Goal: Information Seeking & Learning: Learn about a topic

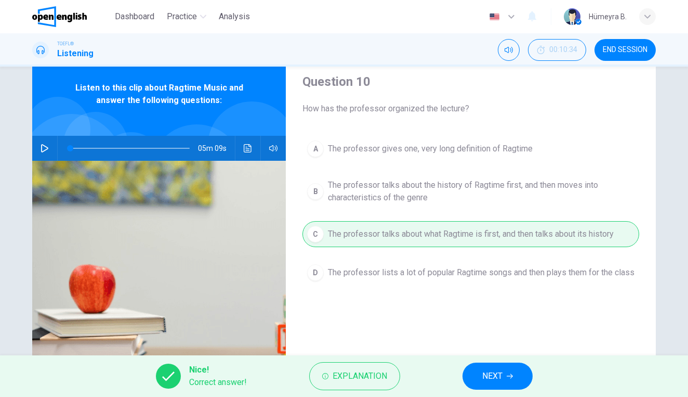
scroll to position [43, 0]
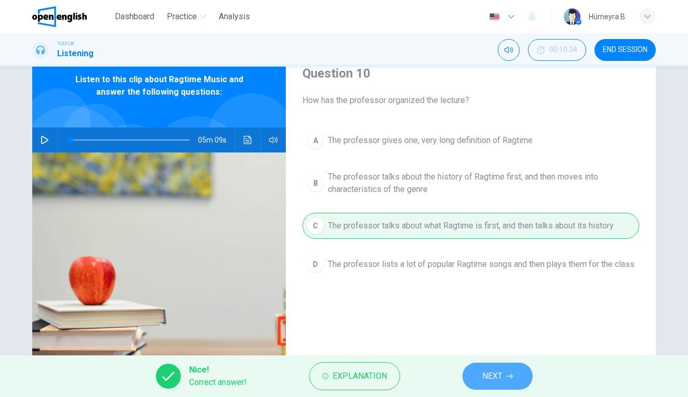
click at [492, 371] on span "NEXT" at bounding box center [492, 376] width 20 height 15
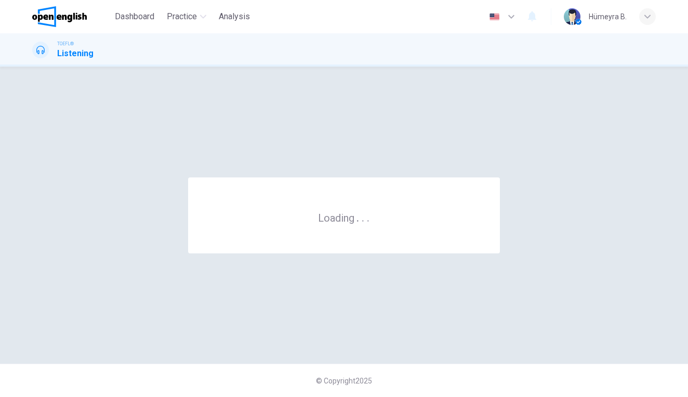
scroll to position [0, 0]
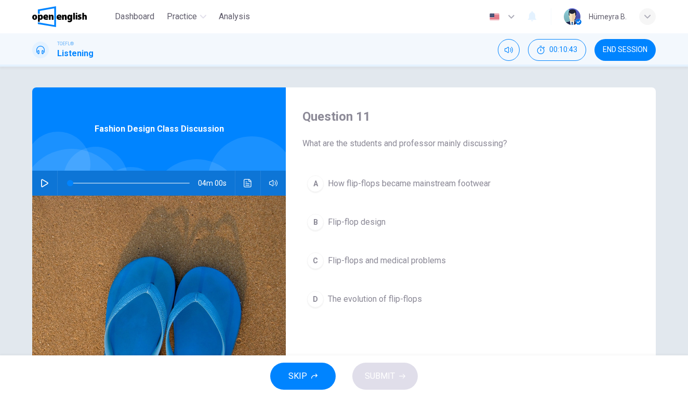
click at [48, 179] on icon "button" at bounding box center [45, 183] width 8 height 8
type input "*"
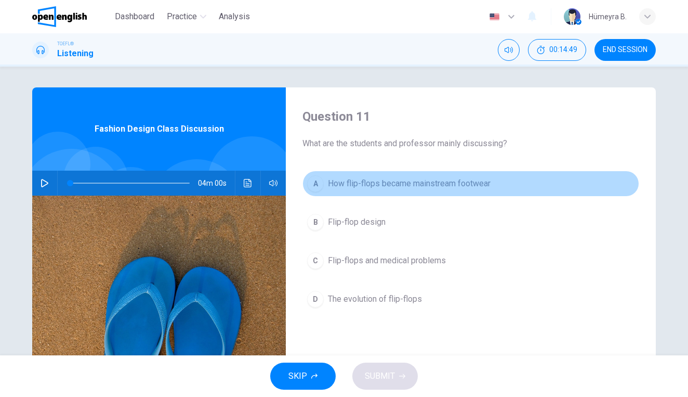
click at [387, 179] on span "How flip-flops became mainstream footwear" at bounding box center [409, 183] width 163 height 12
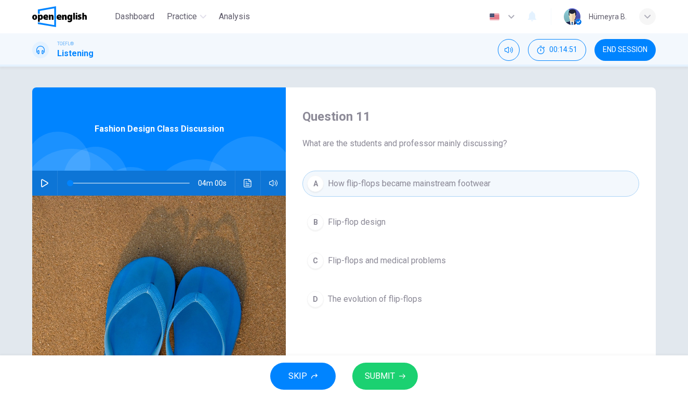
click at [385, 380] on span "SUBMIT" at bounding box center [380, 376] width 30 height 15
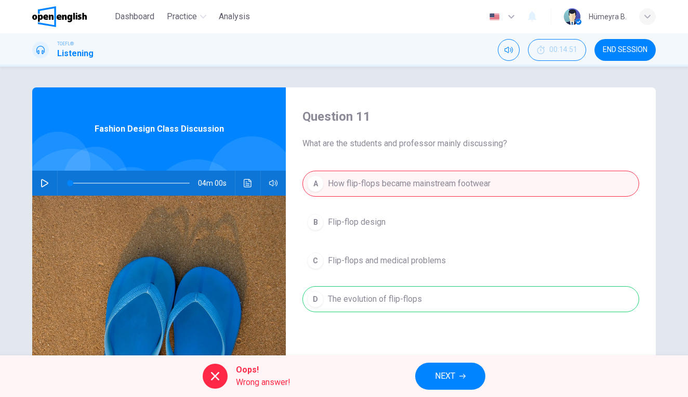
click at [449, 373] on span "NEXT" at bounding box center [445, 376] width 20 height 15
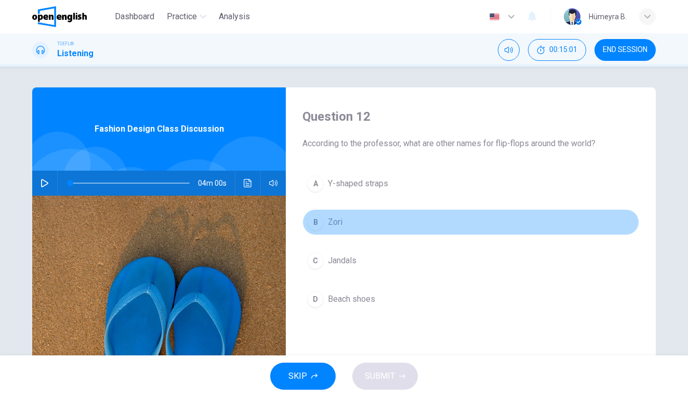
click at [337, 219] on span "Zori" at bounding box center [335, 222] width 15 height 12
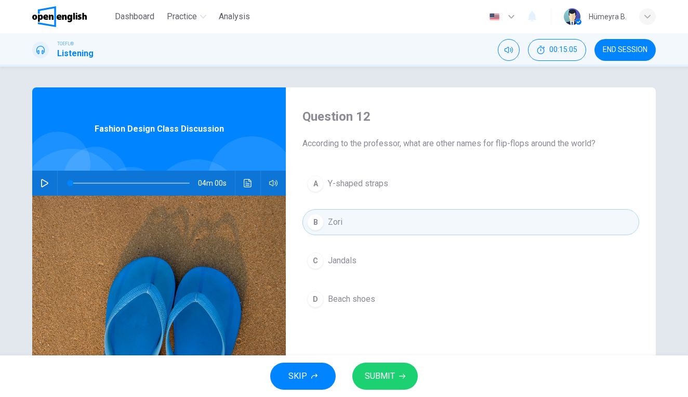
click at [348, 256] on span "Jandals" at bounding box center [342, 260] width 29 height 12
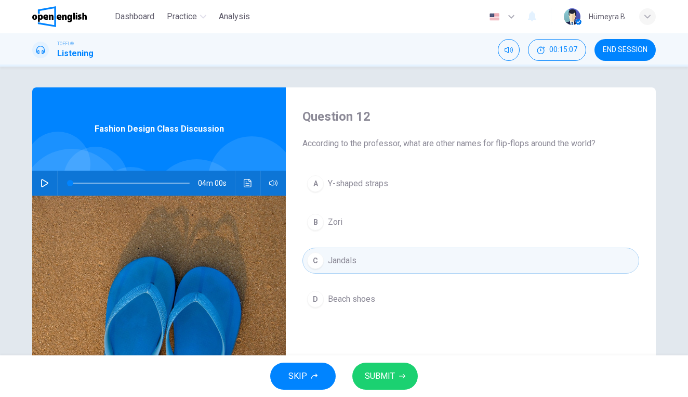
click at [389, 367] on button "SUBMIT" at bounding box center [385, 375] width 66 height 27
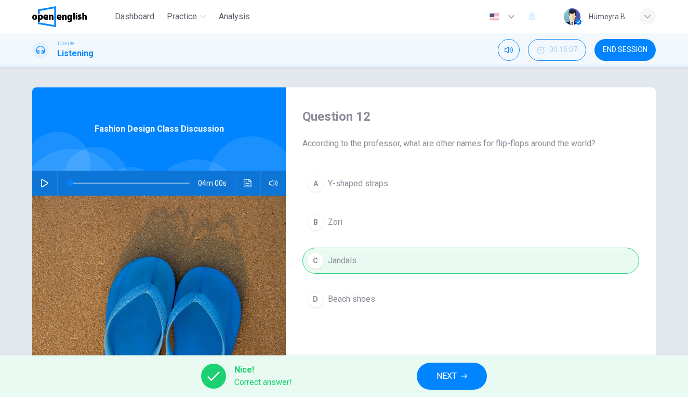
click at [449, 370] on span "NEXT" at bounding box center [447, 376] width 20 height 15
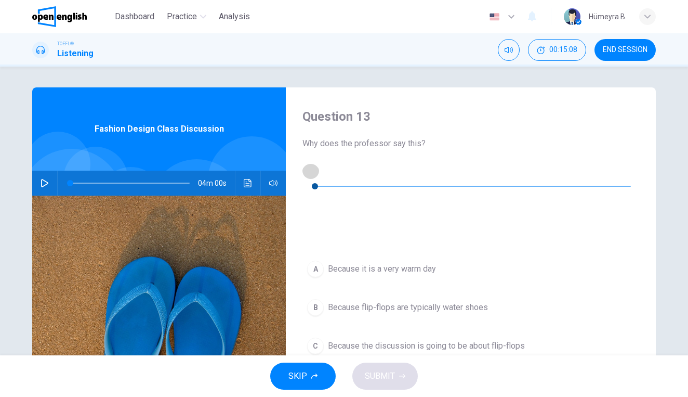
click at [315, 170] on icon "button" at bounding box center [311, 170] width 8 height 8
click at [315, 172] on icon "button" at bounding box center [310, 170] width 7 height 8
type input "*"
click at [319, 337] on div "C" at bounding box center [315, 345] width 17 height 17
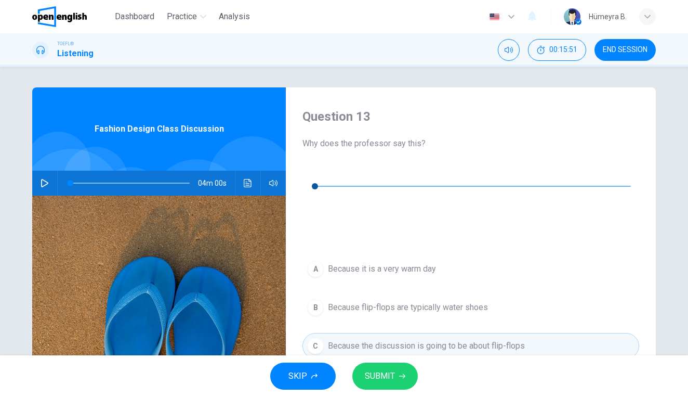
click at [381, 375] on span "SUBMIT" at bounding box center [380, 376] width 30 height 15
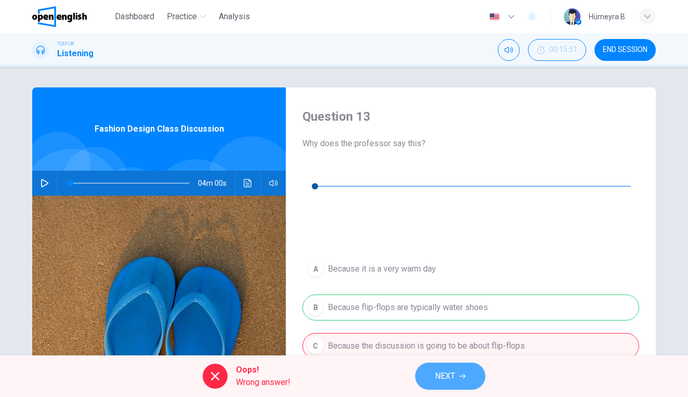
click at [450, 375] on span "NEXT" at bounding box center [445, 376] width 20 height 15
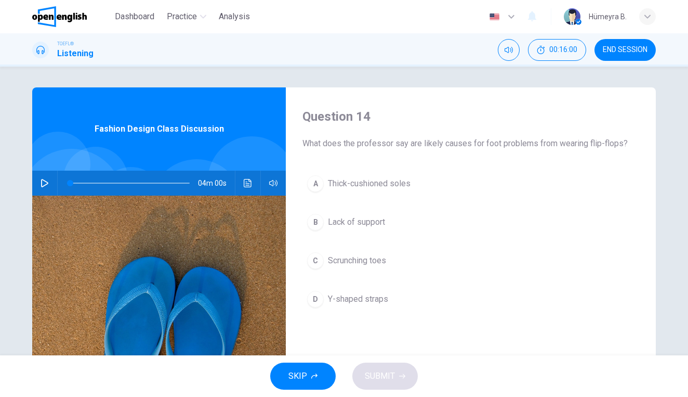
click at [377, 217] on span "Lack of support" at bounding box center [356, 222] width 57 height 12
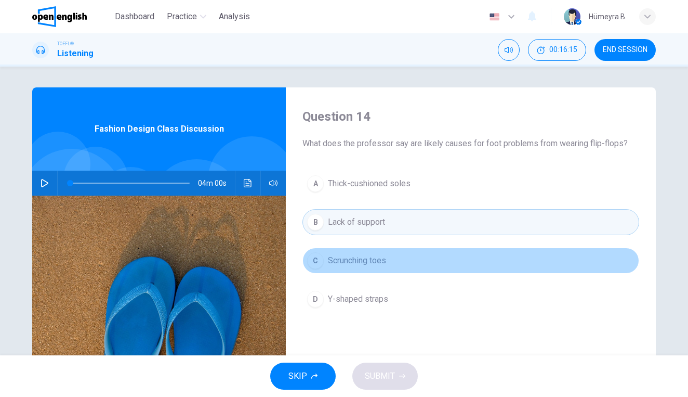
click at [379, 260] on span "Scrunching toes" at bounding box center [357, 260] width 58 height 12
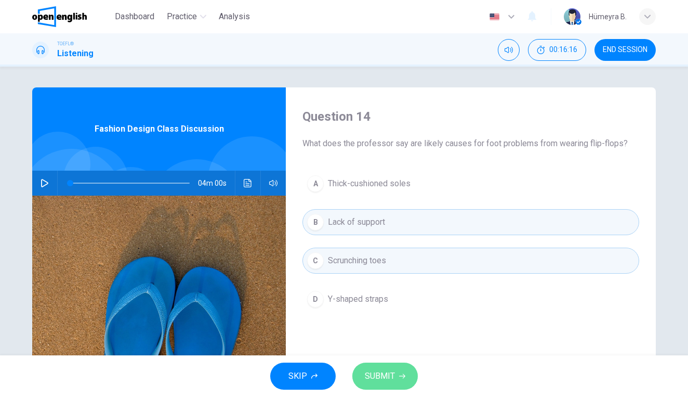
click at [397, 370] on button "SUBMIT" at bounding box center [385, 375] width 66 height 27
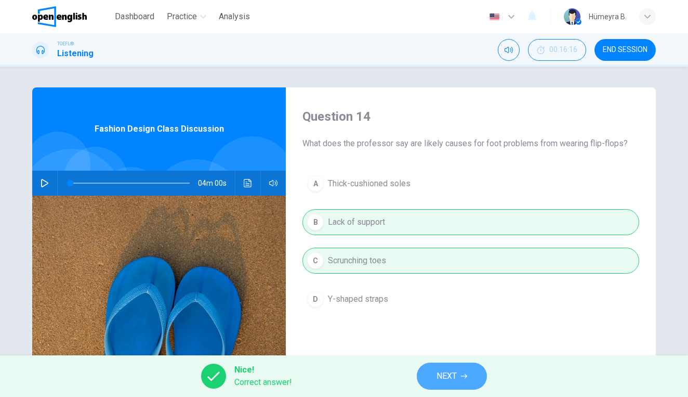
click at [455, 375] on span "NEXT" at bounding box center [447, 376] width 20 height 15
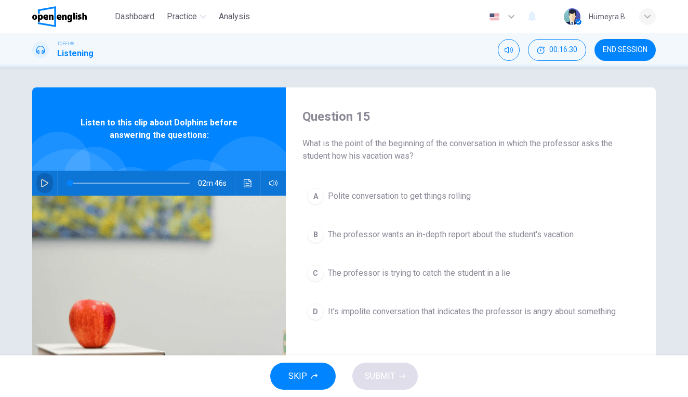
click at [48, 182] on icon "button" at bounding box center [44, 183] width 7 height 8
type input "*"
click at [392, 196] on span "Polite conversation to get things rolling" at bounding box center [399, 196] width 143 height 12
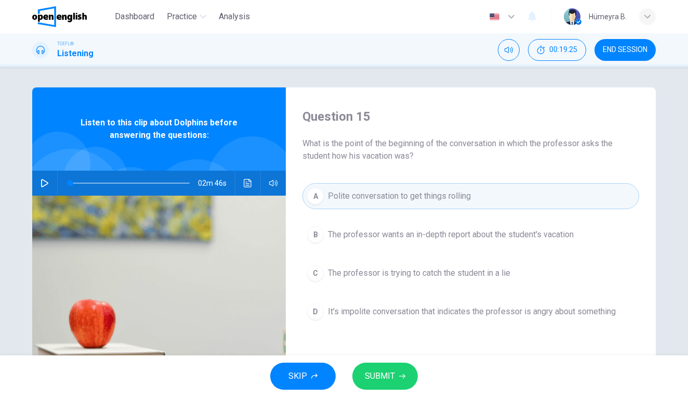
click at [394, 374] on span "SUBMIT" at bounding box center [380, 376] width 30 height 15
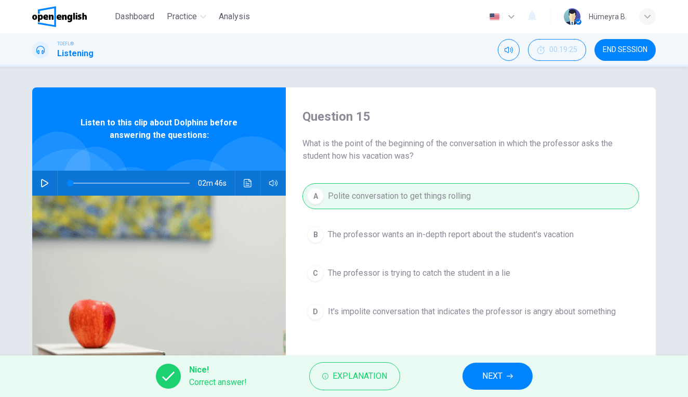
click at [494, 373] on span "NEXT" at bounding box center [492, 376] width 20 height 15
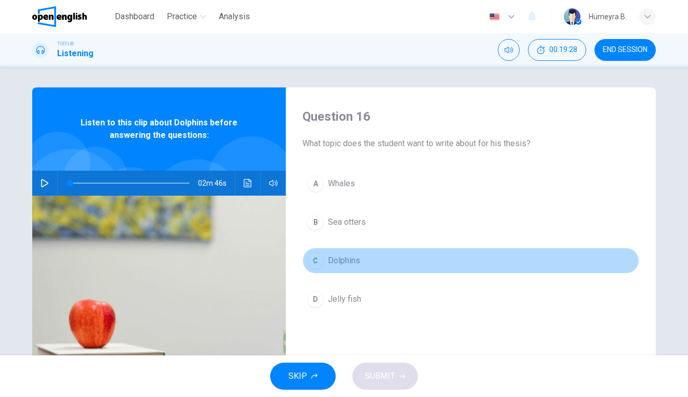
click at [353, 257] on span "Dolphins" at bounding box center [344, 260] width 32 height 12
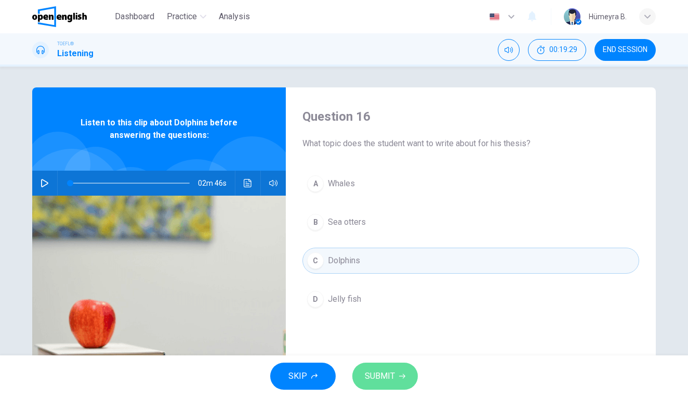
click at [393, 373] on span "SUBMIT" at bounding box center [380, 376] width 30 height 15
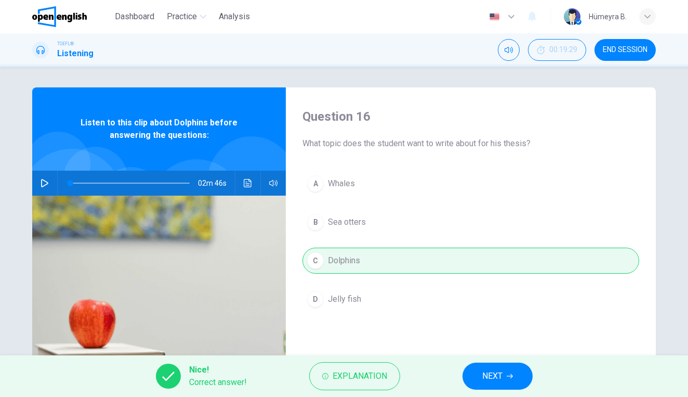
click at [498, 374] on span "NEXT" at bounding box center [492, 376] width 20 height 15
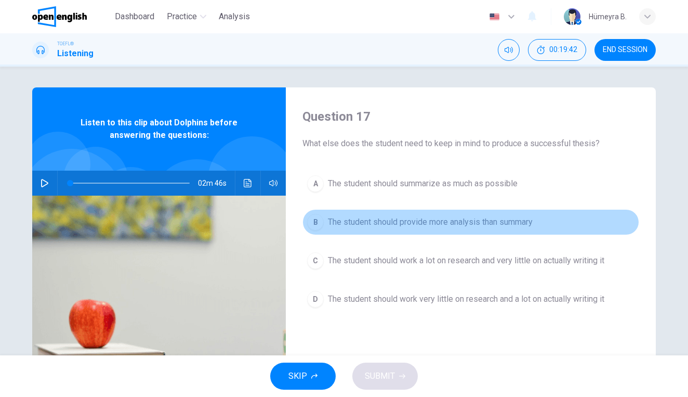
click at [473, 221] on span "The student should provide more analysis than summary" at bounding box center [430, 222] width 205 height 12
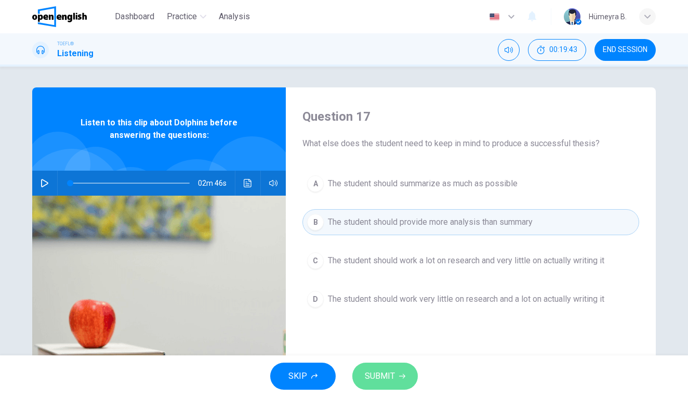
click at [387, 370] on span "SUBMIT" at bounding box center [380, 376] width 30 height 15
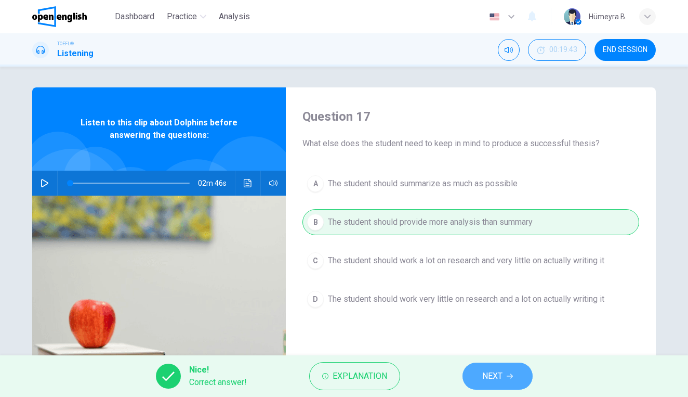
click at [492, 364] on button "NEXT" at bounding box center [498, 375] width 70 height 27
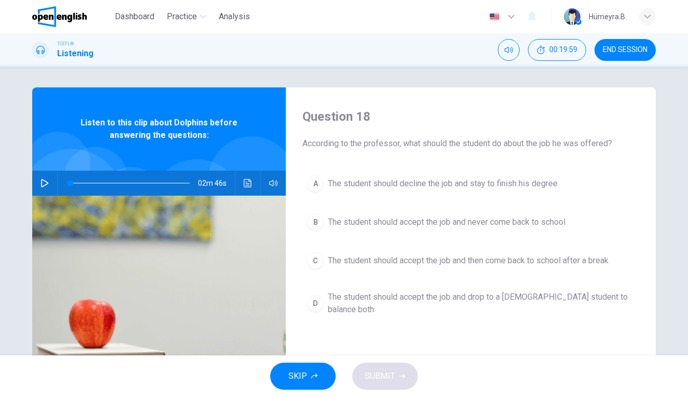
click at [415, 182] on span "The student should decline the job and stay to finish his degree" at bounding box center [443, 183] width 230 height 12
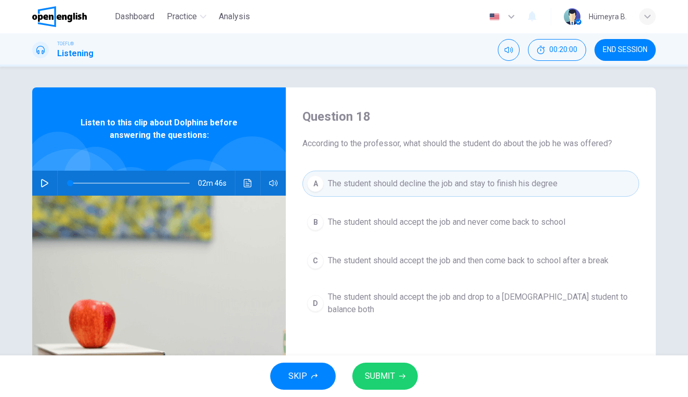
click at [392, 371] on span "SUBMIT" at bounding box center [380, 376] width 30 height 15
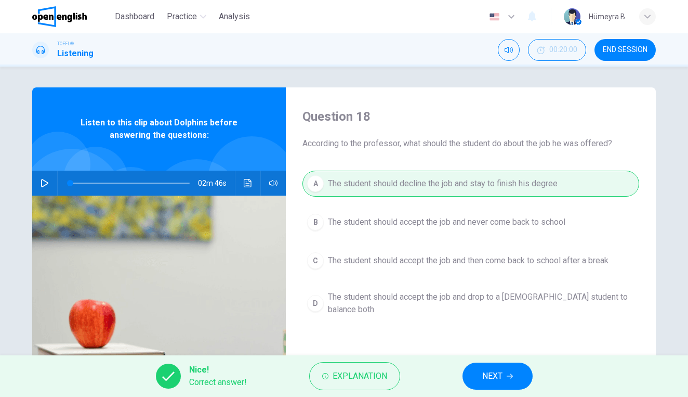
click at [494, 369] on span "NEXT" at bounding box center [492, 376] width 20 height 15
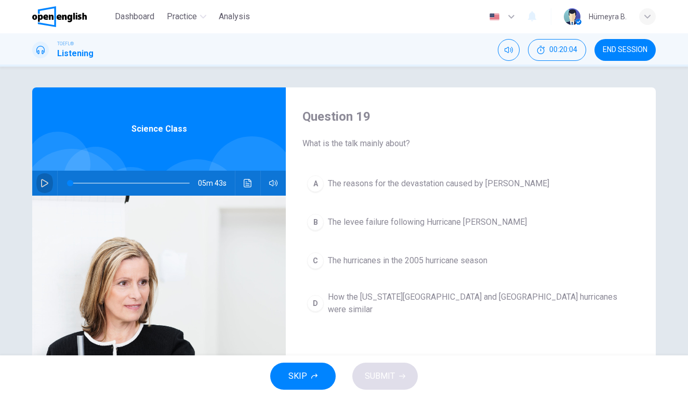
click at [48, 179] on icon "button" at bounding box center [45, 183] width 8 height 8
type input "*"
click at [354, 221] on span "The levee failure following Hurricane [PERSON_NAME]" at bounding box center [427, 222] width 199 height 12
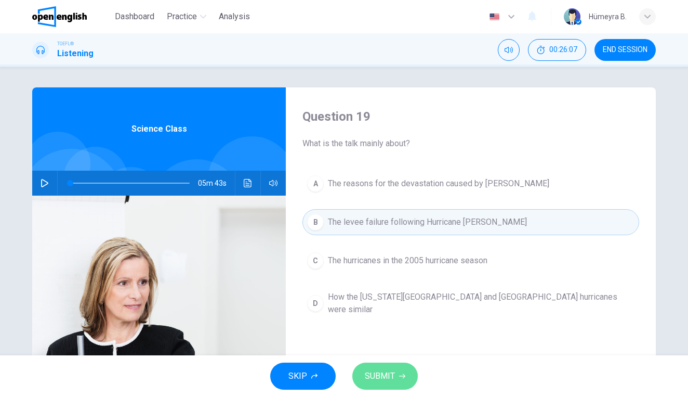
click at [393, 373] on span "SUBMIT" at bounding box center [380, 376] width 30 height 15
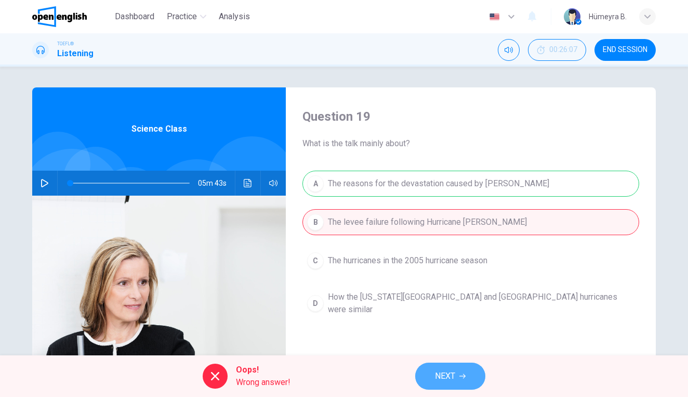
click at [450, 373] on span "NEXT" at bounding box center [445, 376] width 20 height 15
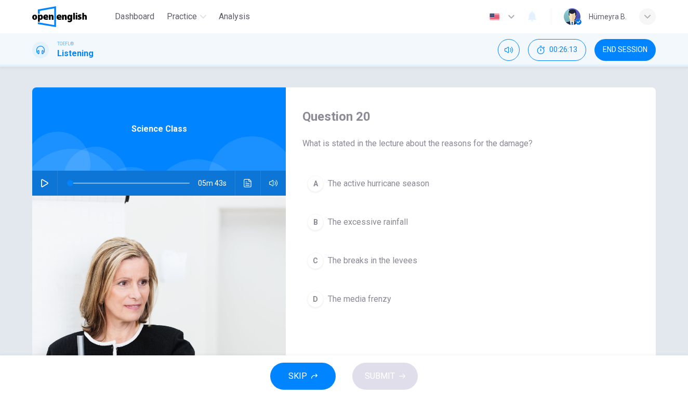
click at [396, 223] on span "The excessive rainfall" at bounding box center [368, 222] width 80 height 12
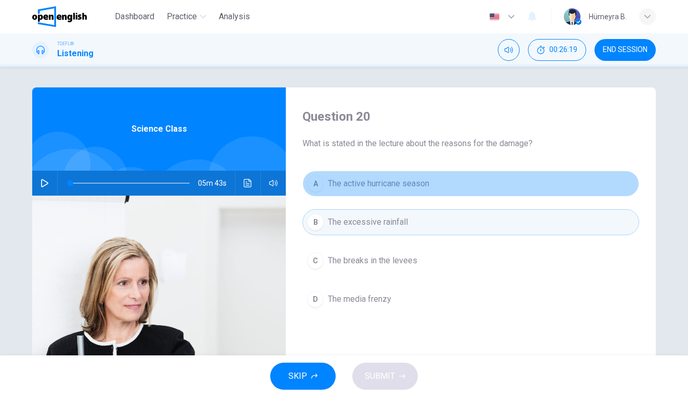
click at [389, 185] on span "The active hurricane season" at bounding box center [378, 183] width 101 height 12
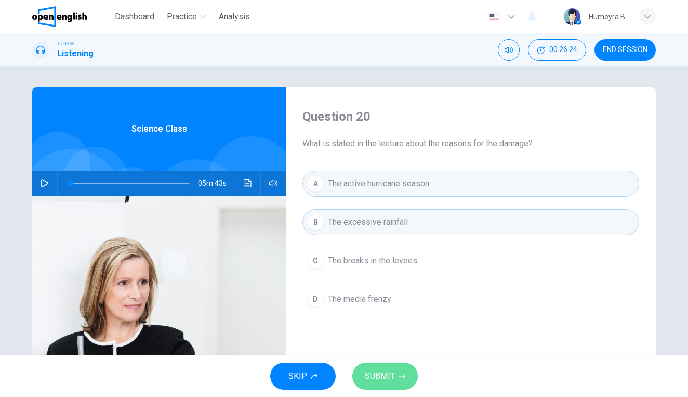
click at [384, 373] on span "SUBMIT" at bounding box center [380, 376] width 30 height 15
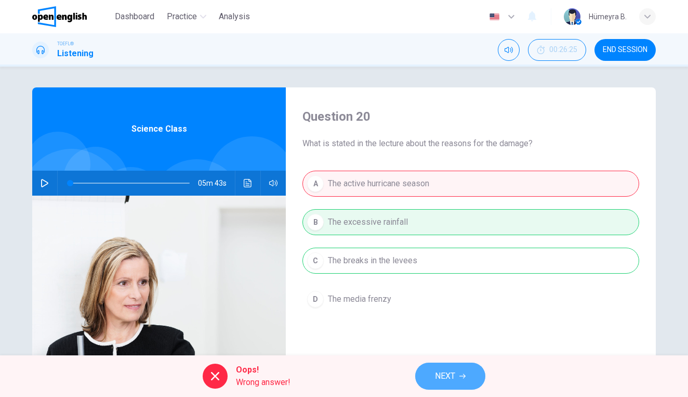
click at [446, 376] on span "NEXT" at bounding box center [445, 376] width 20 height 15
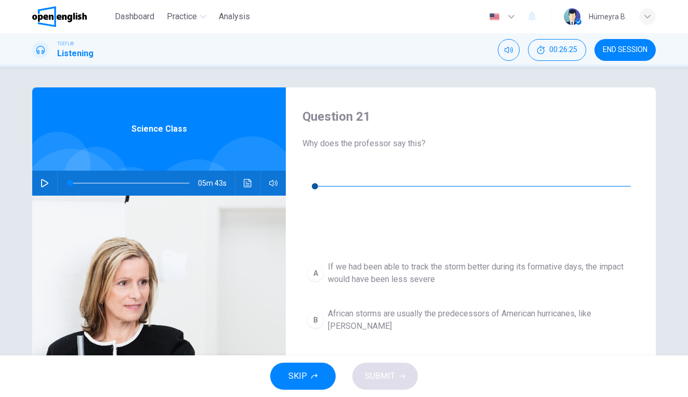
click at [315, 175] on icon "button" at bounding box center [311, 170] width 8 height 8
type input "*"
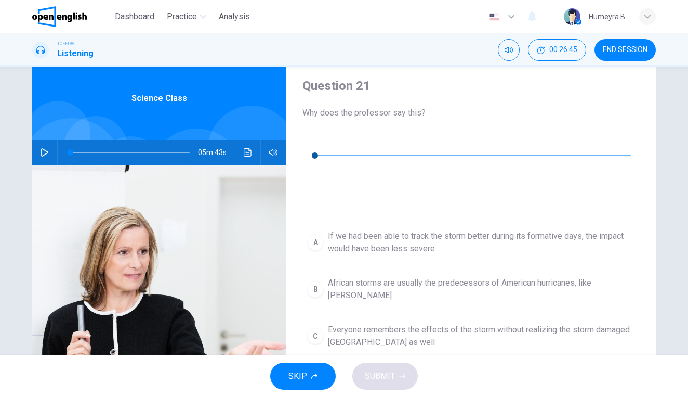
scroll to position [41, 0]
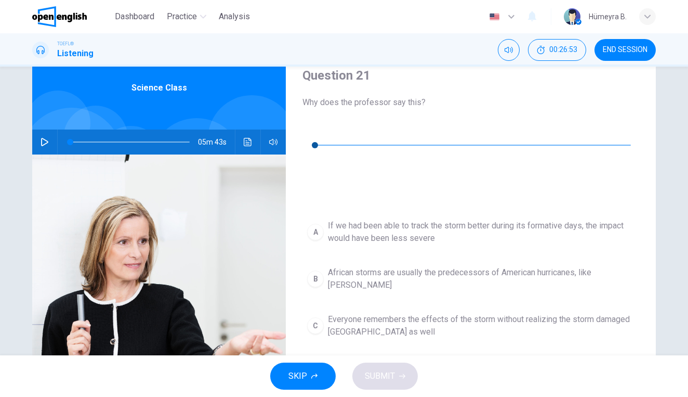
click at [369, 360] on span "Although the impact of the storm was felt in [GEOGRAPHIC_DATA], the roots of th…" at bounding box center [481, 372] width 307 height 25
click at [389, 373] on span "SUBMIT" at bounding box center [380, 376] width 30 height 15
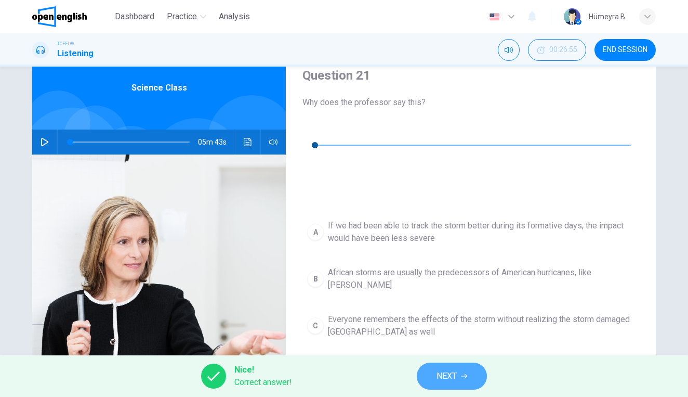
click at [450, 372] on span "NEXT" at bounding box center [447, 376] width 20 height 15
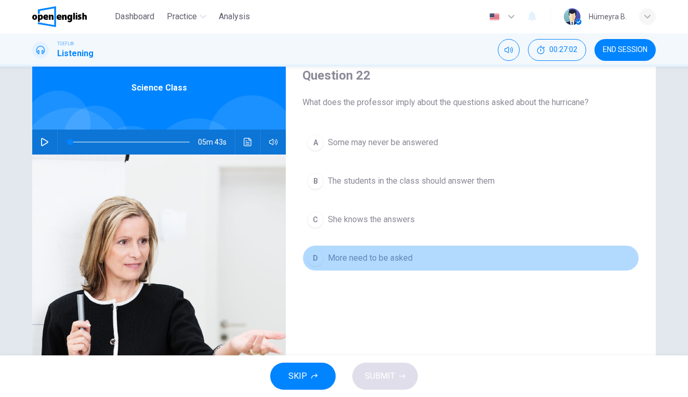
click at [387, 256] on span "More need to be asked" at bounding box center [370, 258] width 85 height 12
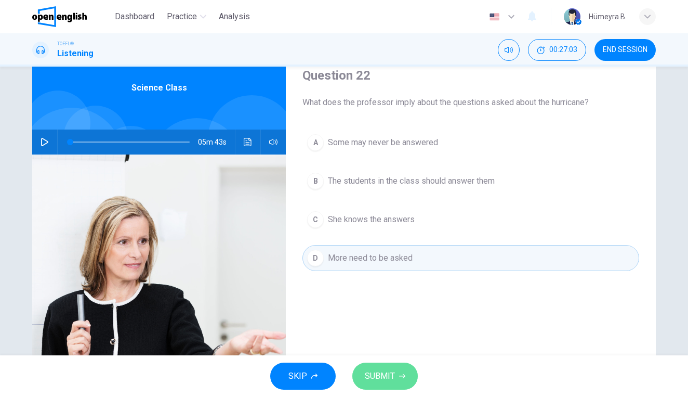
click at [382, 376] on span "SUBMIT" at bounding box center [380, 376] width 30 height 15
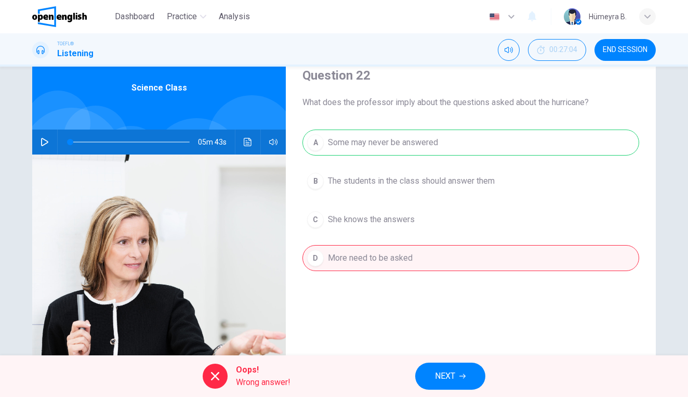
click at [352, 299] on div "Question 22 What does the professor imply about the questions asked about the h…" at bounding box center [471, 226] width 370 height 361
click at [262, 376] on span "Wrong answer!" at bounding box center [263, 382] width 55 height 12
click at [245, 372] on span "Oops!" at bounding box center [263, 369] width 55 height 12
click at [407, 148] on div "A Some may never be answered B The students in the class should answer them C S…" at bounding box center [471, 210] width 337 height 162
click at [217, 372] on icon at bounding box center [215, 376] width 12 height 12
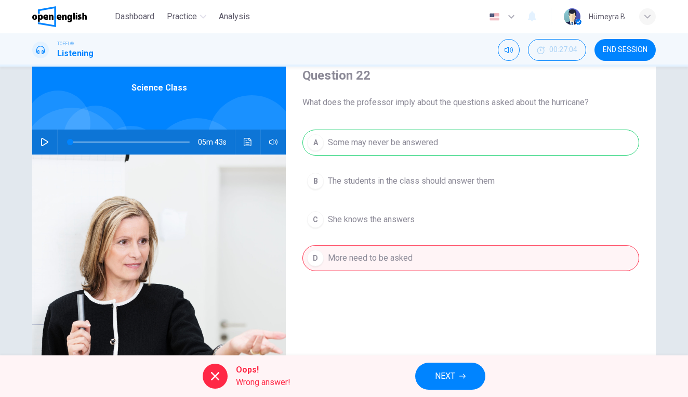
click at [408, 139] on div "A Some may never be answered B The students in the class should answer them C S…" at bounding box center [471, 210] width 337 height 162
click at [453, 381] on span "NEXT" at bounding box center [445, 376] width 20 height 15
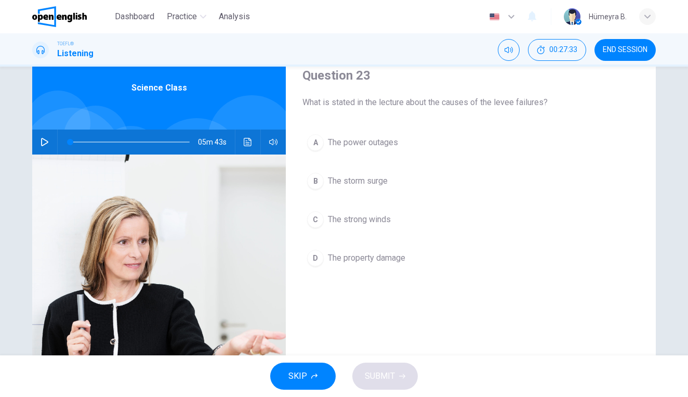
click at [371, 181] on span "The storm surge" at bounding box center [358, 181] width 60 height 12
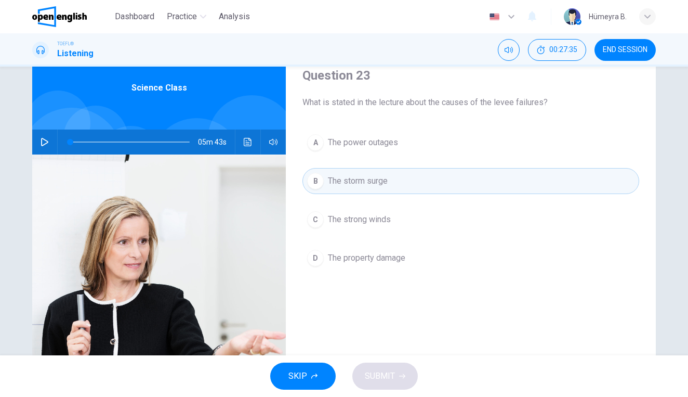
click at [382, 215] on span "The strong winds" at bounding box center [359, 219] width 63 height 12
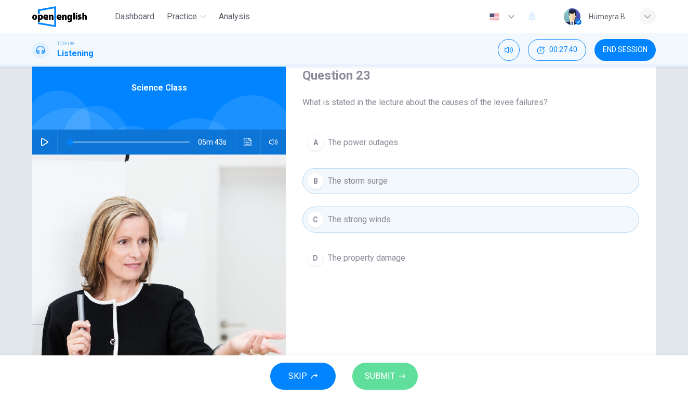
click at [380, 388] on button "SUBMIT" at bounding box center [385, 375] width 66 height 27
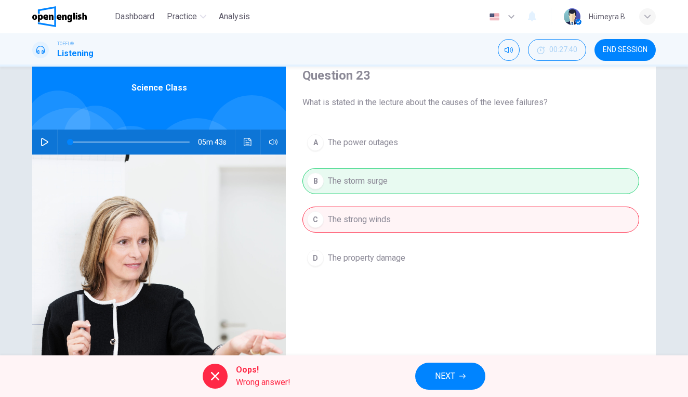
click at [416, 185] on div "A The power outages B The storm surge C The strong winds D The property damage" at bounding box center [471, 210] width 337 height 162
click at [507, 21] on icon "button" at bounding box center [511, 16] width 12 height 12
click at [513, 396] on div at bounding box center [344, 397] width 688 height 0
click at [250, 145] on icon "Click to see the audio transcription" at bounding box center [248, 142] width 8 height 8
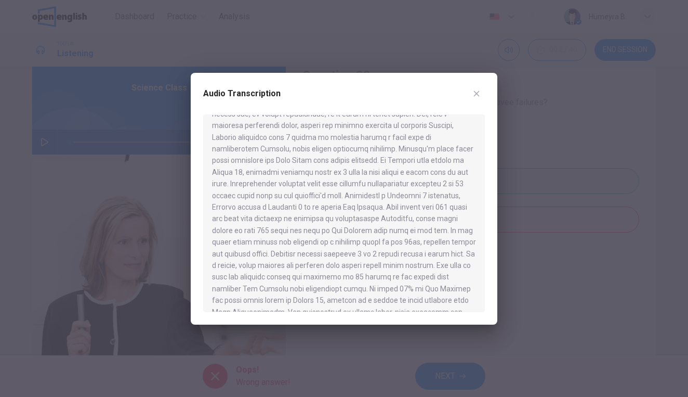
scroll to position [26, 0]
click at [356, 82] on div "Audio Transcription" at bounding box center [344, 199] width 307 height 252
click at [359, 53] on div at bounding box center [344, 198] width 688 height 397
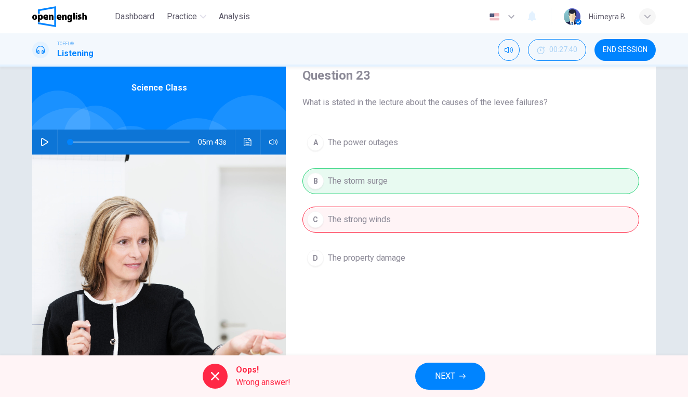
click at [367, 218] on div "A The power outages B The storm surge C The strong winds D The property damage" at bounding box center [471, 210] width 337 height 162
click at [374, 171] on div "A The power outages B The storm surge C The strong winds D The property damage" at bounding box center [471, 210] width 337 height 162
click at [368, 265] on div "A The power outages B The storm surge C The strong winds D The property damage" at bounding box center [471, 210] width 337 height 162
click at [365, 146] on div "A The power outages B The storm surge C The strong winds D The property damage" at bounding box center [471, 210] width 337 height 162
click at [450, 374] on span "NEXT" at bounding box center [445, 376] width 20 height 15
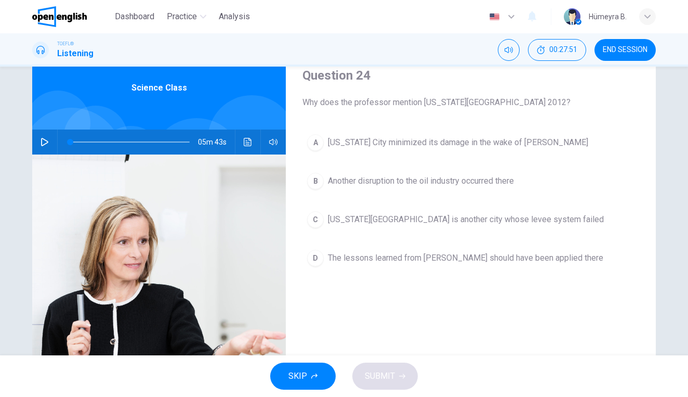
click at [491, 225] on span "[US_STATE][GEOGRAPHIC_DATA] is another city whose levee system failed" at bounding box center [466, 219] width 276 height 12
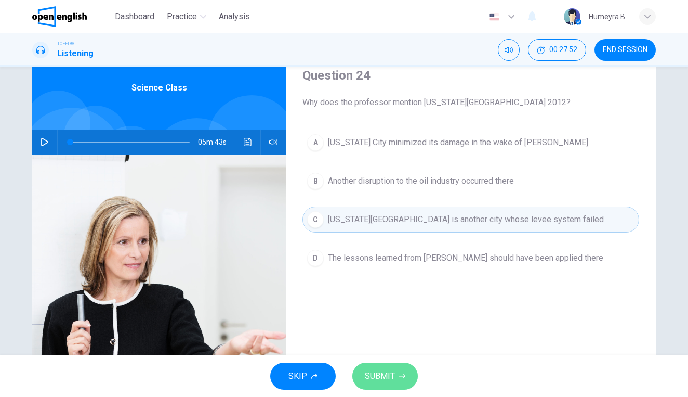
click at [380, 371] on span "SUBMIT" at bounding box center [380, 376] width 30 height 15
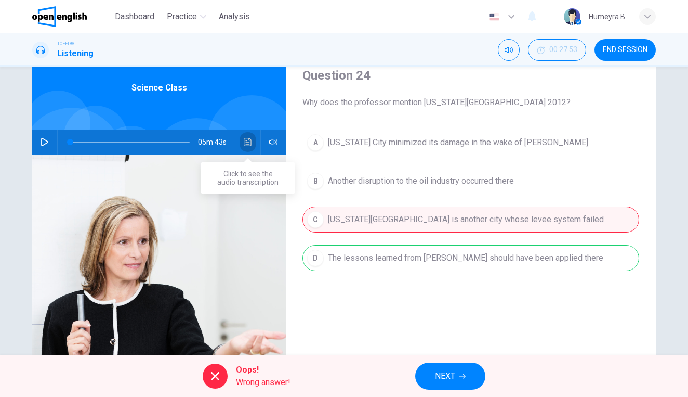
click at [249, 136] on button "Click to see the audio transcription" at bounding box center [248, 141] width 17 height 25
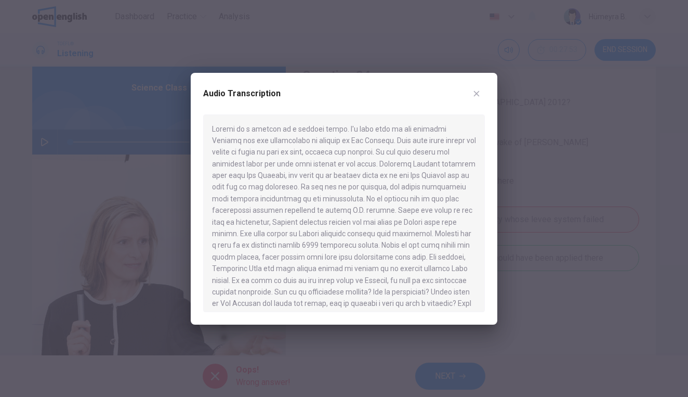
scroll to position [403, 0]
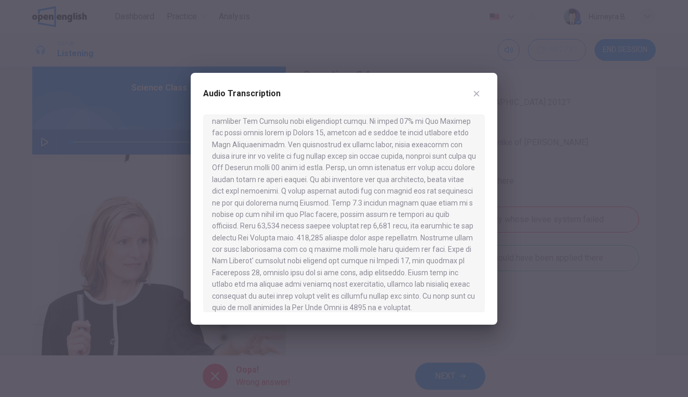
click at [559, 214] on div at bounding box center [344, 198] width 688 height 397
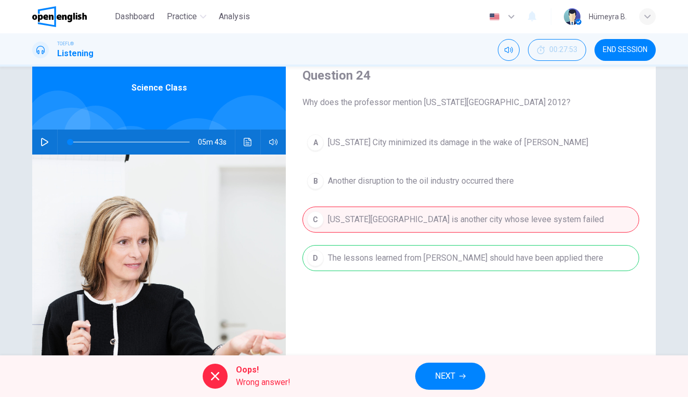
click at [252, 143] on button "Click to see the audio transcription" at bounding box center [248, 141] width 17 height 25
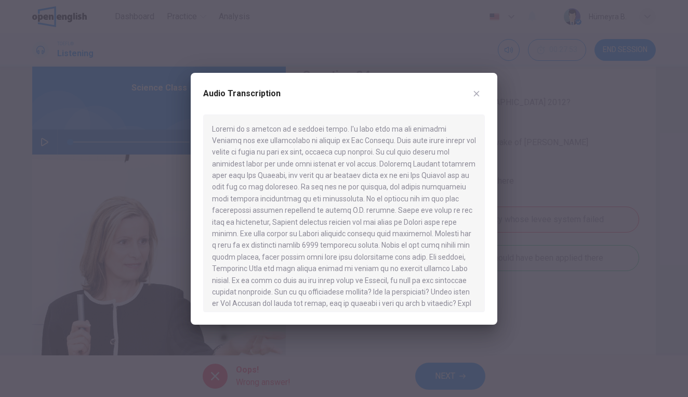
scroll to position [0, 0]
click at [259, 136] on div at bounding box center [344, 213] width 282 height 198
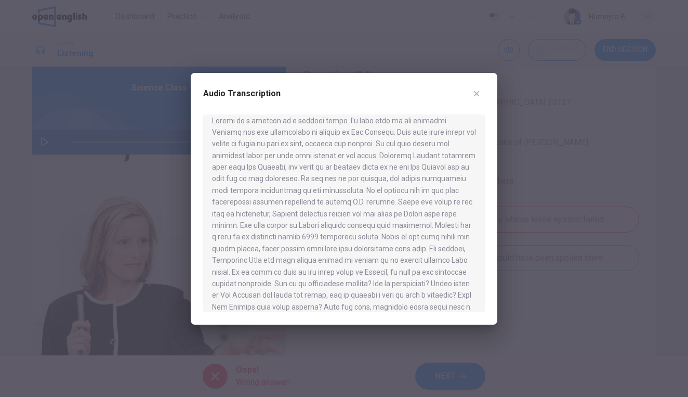
drag, startPoint x: 293, startPoint y: 199, endPoint x: 342, endPoint y: 205, distance: 49.8
click at [342, 205] on div at bounding box center [344, 213] width 282 height 198
click at [565, 215] on div at bounding box center [344, 198] width 688 height 397
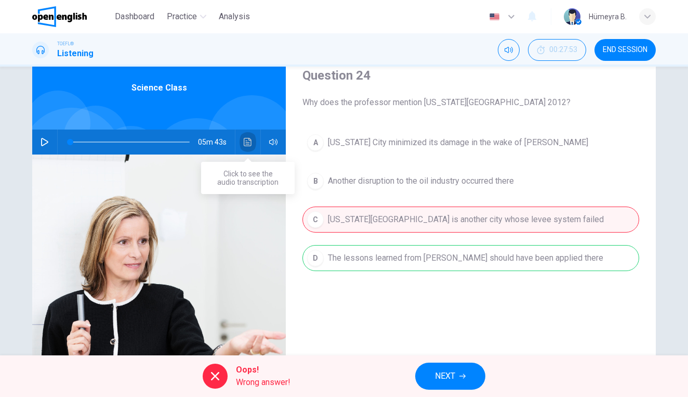
click at [247, 139] on icon "Click to see the audio transcription" at bounding box center [248, 142] width 8 height 8
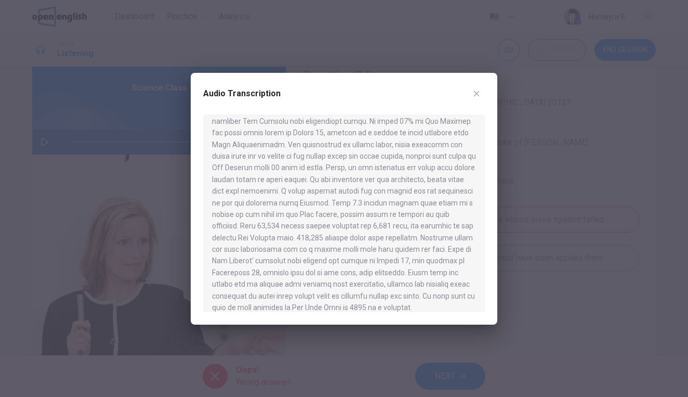
click at [580, 191] on div at bounding box center [344, 198] width 688 height 397
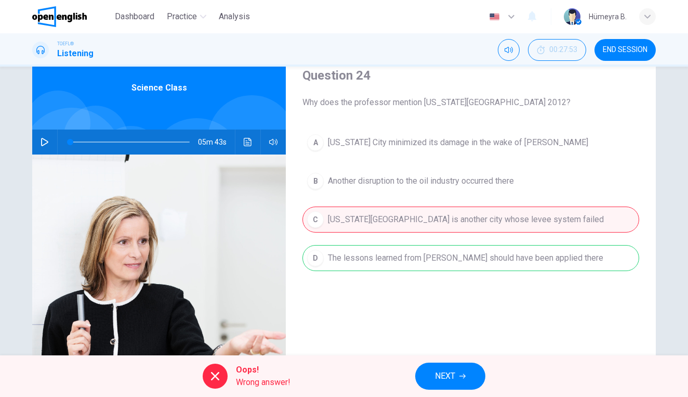
click at [46, 145] on icon "button" at bounding box center [45, 142] width 8 height 8
click at [40, 143] on button "button" at bounding box center [44, 141] width 17 height 25
click at [255, 147] on button "Click to see the audio transcription" at bounding box center [248, 141] width 17 height 25
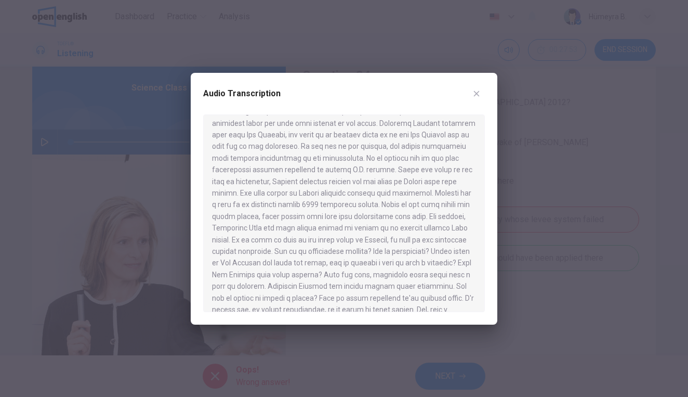
scroll to position [42, 0]
click at [529, 168] on div at bounding box center [344, 198] width 688 height 397
type input "*"
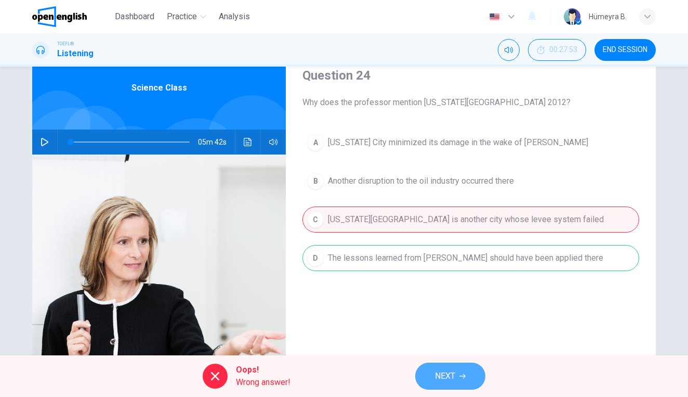
click at [454, 374] on span "NEXT" at bounding box center [445, 376] width 20 height 15
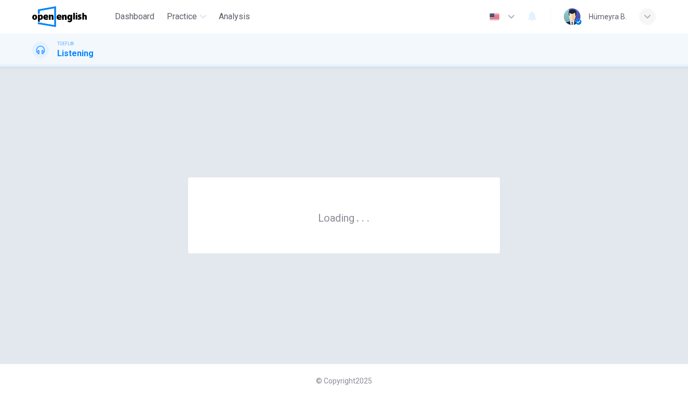
scroll to position [0, 0]
